Goal: Task Accomplishment & Management: Manage account settings

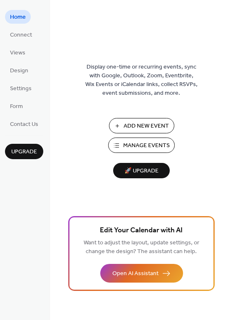
drag, startPoint x: 141, startPoint y: 140, endPoint x: 141, endPoint y: 135, distance: 4.6
click at [141, 139] on button "Manage Events" at bounding box center [141, 145] width 67 height 15
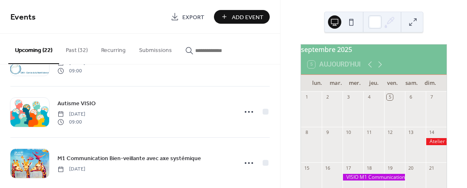
scroll to position [101, 0]
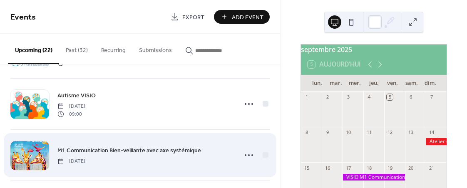
click at [123, 154] on span "M1 Communication Bien-veillante avec axe systémique" at bounding box center [128, 150] width 143 height 9
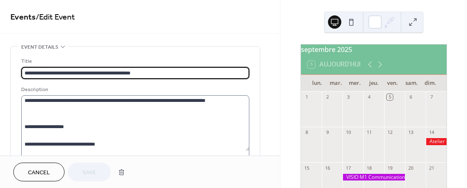
scroll to position [453, 0]
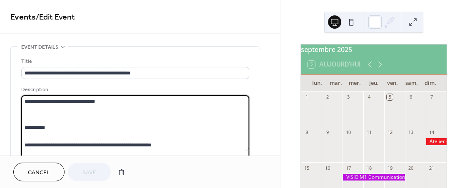
drag, startPoint x: 75, startPoint y: 111, endPoint x: 5, endPoint y: 107, distance: 70.0
click at [21, 107] on textarea at bounding box center [135, 123] width 228 height 56
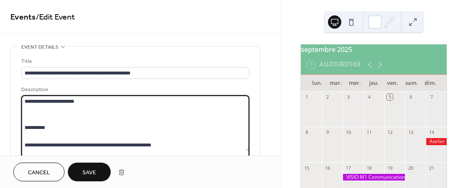
type textarea "**********"
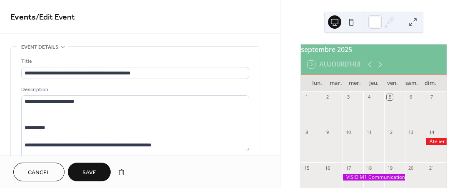
click at [91, 170] on span "Save" at bounding box center [89, 172] width 14 height 9
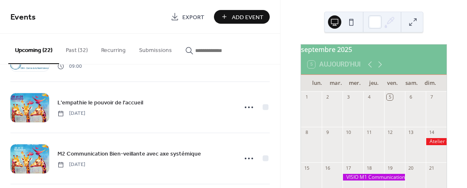
scroll to position [327, 0]
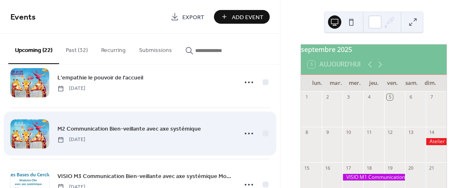
click at [107, 133] on span "M2 Communication Bien-veillante avec axe systémique" at bounding box center [128, 129] width 143 height 9
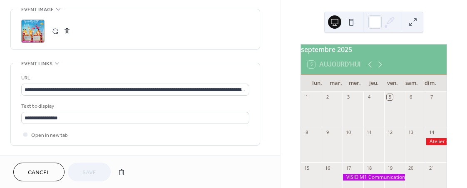
scroll to position [468, 0]
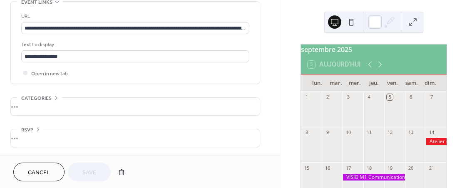
click at [45, 169] on span "Cancel" at bounding box center [39, 172] width 22 height 9
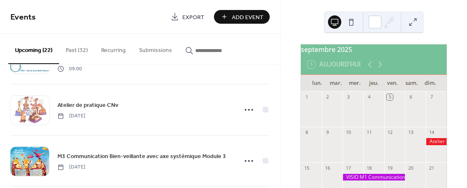
scroll to position [503, 0]
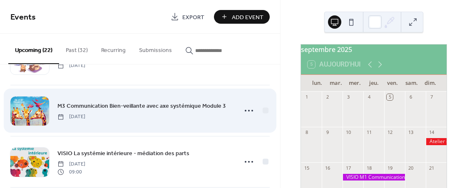
click at [124, 103] on span "M3 Communication Bien-veillante avec axe systémique Module 3" at bounding box center [141, 106] width 168 height 9
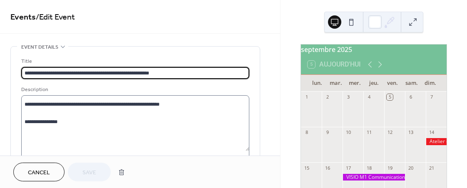
scroll to position [244, 0]
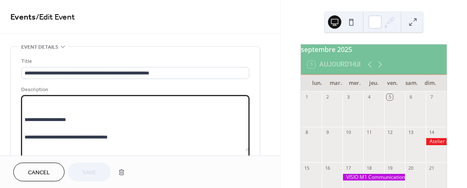
drag, startPoint x: 115, startPoint y: 137, endPoint x: 39, endPoint y: 139, distance: 76.1
click at [39, 140] on textarea at bounding box center [135, 123] width 228 height 56
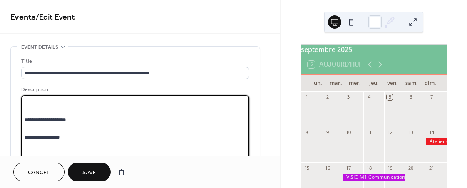
type textarea "**********"
click at [98, 173] on button "Save" at bounding box center [89, 172] width 43 height 19
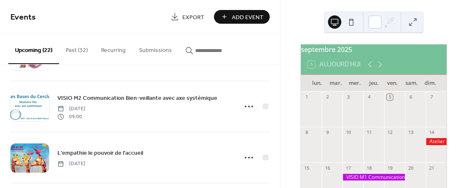
scroll to position [327, 0]
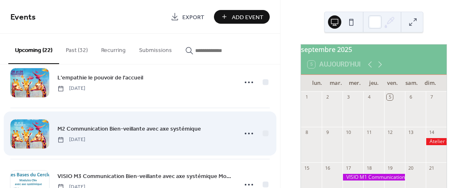
click at [137, 124] on link "M2 Communication Bien-veillante avec axe systémique" at bounding box center [128, 129] width 143 height 10
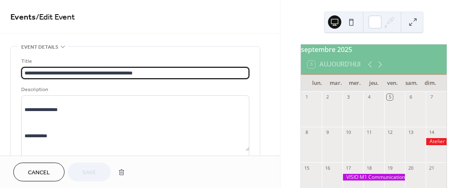
scroll to position [151, 0]
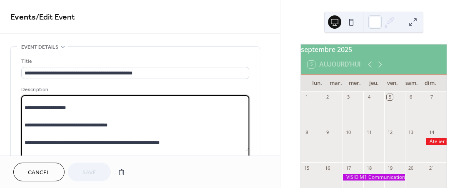
drag, startPoint x: 118, startPoint y: 126, endPoint x: 38, endPoint y: 128, distance: 80.3
click at [38, 128] on textarea at bounding box center [135, 123] width 228 height 56
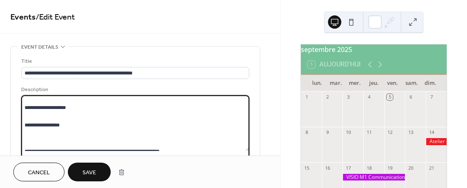
type textarea "**********"
click at [94, 176] on span "Save" at bounding box center [89, 172] width 14 height 9
